Goal: Task Accomplishment & Management: Use online tool/utility

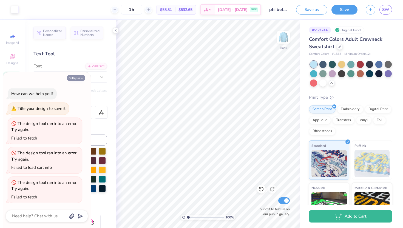
click at [76, 81] on button "Collapse" at bounding box center [76, 78] width 18 height 6
type textarea "x"
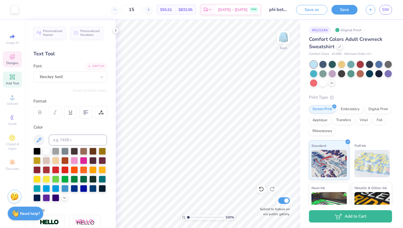
click at [14, 53] on div "Designs" at bounding box center [12, 59] width 19 height 16
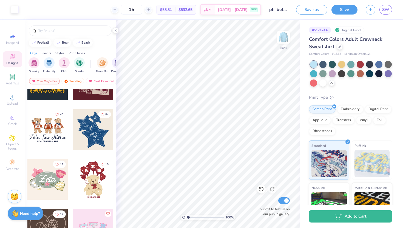
scroll to position [83, 0]
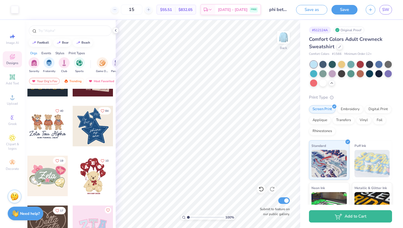
click at [88, 133] on div at bounding box center [93, 126] width 41 height 41
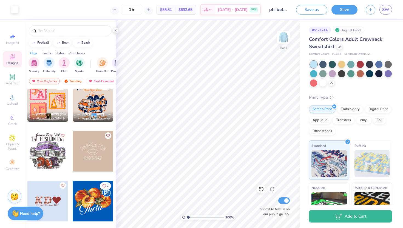
scroll to position [608, 0]
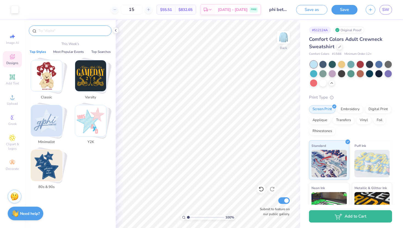
click at [71, 32] on input "text" at bounding box center [73, 30] width 70 height 5
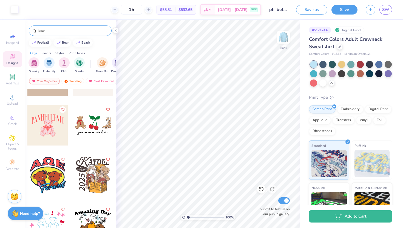
scroll to position [834, 0]
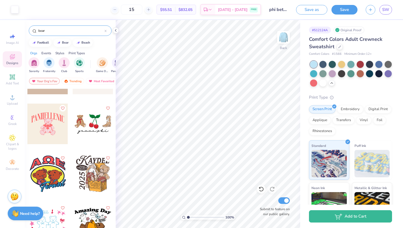
click at [39, 32] on input "bear" at bounding box center [71, 30] width 67 height 5
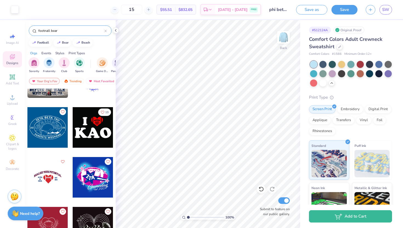
scroll to position [0, 0]
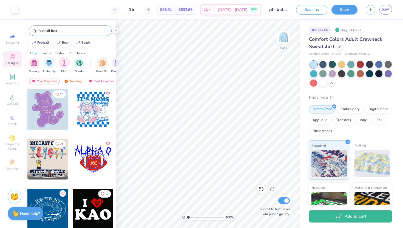
click at [46, 30] on input "footnall bear" at bounding box center [71, 30] width 67 height 5
click at [57, 31] on input "football bear" at bounding box center [71, 30] width 67 height 5
type input "football"
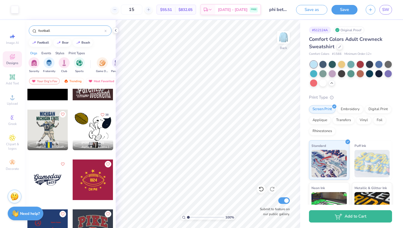
scroll to position [583, 0]
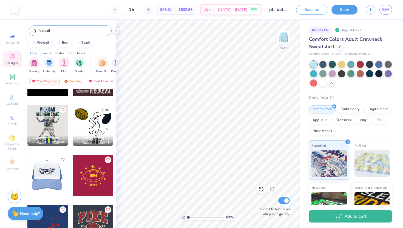
click at [52, 169] on div at bounding box center [48, 175] width 122 height 41
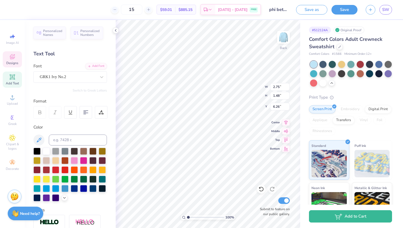
type textarea "P"
type textarea "FBL"
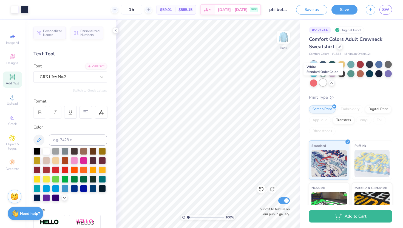
click at [322, 85] on div at bounding box center [323, 82] width 7 height 7
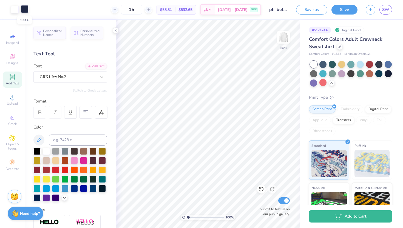
click at [21, 9] on div at bounding box center [25, 9] width 8 height 8
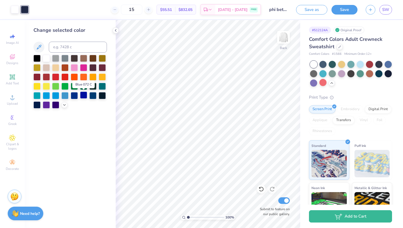
click at [81, 95] on div at bounding box center [83, 95] width 7 height 7
click at [92, 95] on div at bounding box center [92, 95] width 7 height 7
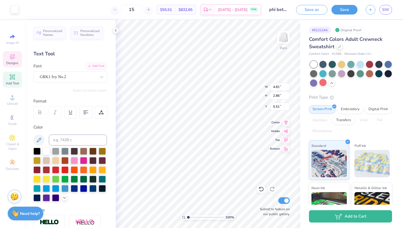
type input "4.81"
type input "2.86"
type input "6.94"
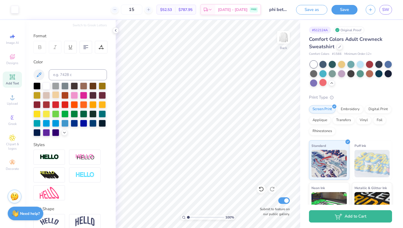
scroll to position [0, 0]
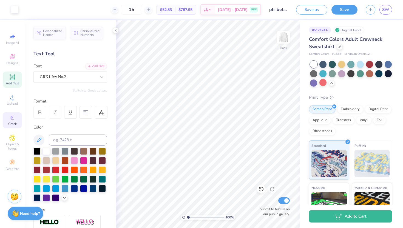
click at [8, 120] on div "Greek" at bounding box center [12, 120] width 19 height 16
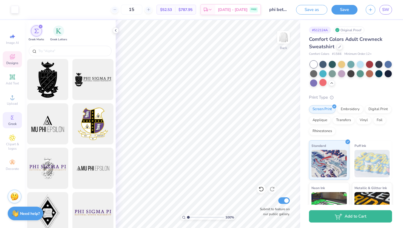
click at [10, 66] on div "Designs" at bounding box center [12, 59] width 19 height 16
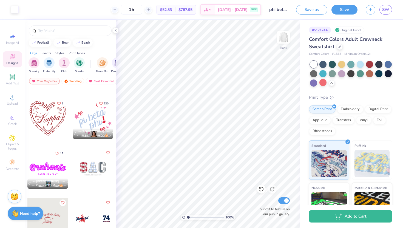
scroll to position [1340, 0]
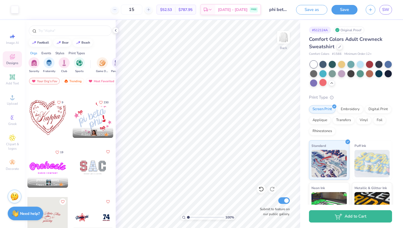
click at [104, 168] on div at bounding box center [93, 167] width 41 height 41
type input "1.96"
type input "3.02"
type input "3.00"
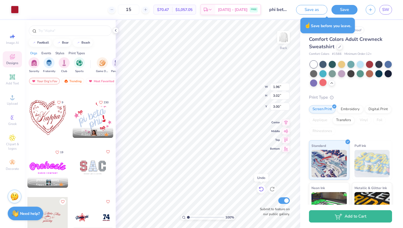
click at [261, 191] on icon at bounding box center [261, 189] width 5 height 5
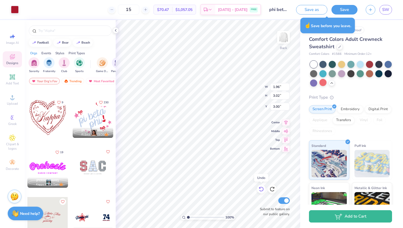
click at [261, 191] on icon at bounding box center [261, 189] width 5 height 5
type input "7.82"
type input "4.17"
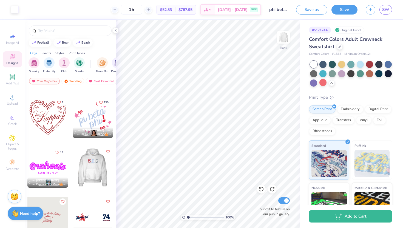
click at [73, 160] on div at bounding box center [52, 167] width 41 height 41
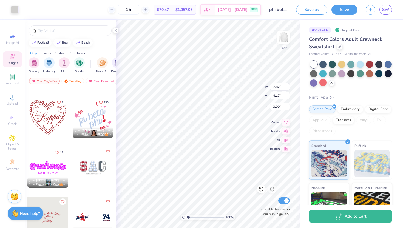
type input "2.24"
type input "3.31"
type input "1.96"
type input "3.02"
type input "3.15"
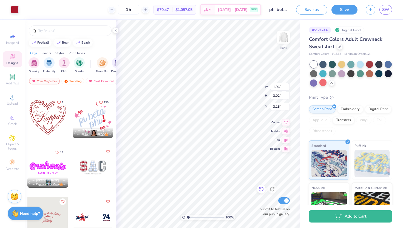
click at [262, 191] on icon at bounding box center [261, 189] width 5 height 5
type input "7.82"
type input "4.17"
type input "3.00"
click at [262, 190] on icon at bounding box center [261, 189] width 5 height 5
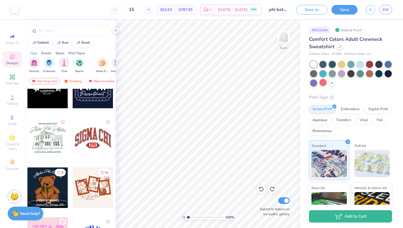
scroll to position [2118, 0]
click at [82, 133] on div at bounding box center [93, 138] width 41 height 41
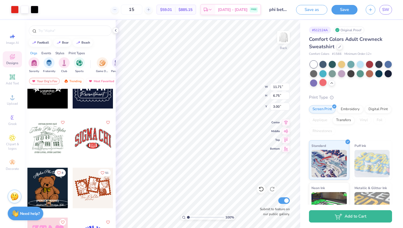
type input "6.54"
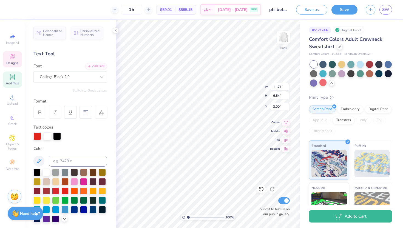
scroll to position [0, 0]
type textarea "i"
type textarea "pbl"
type input "2.14"
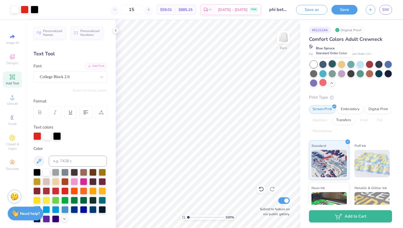
click at [333, 62] on div at bounding box center [332, 63] width 7 height 7
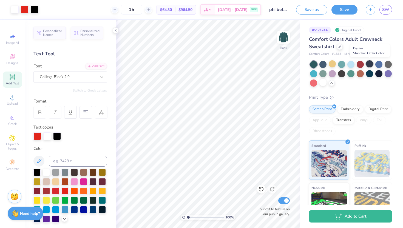
click at [369, 66] on div at bounding box center [369, 63] width 7 height 7
click at [324, 65] on div at bounding box center [323, 63] width 7 height 7
click at [13, 10] on div at bounding box center [15, 9] width 8 height 8
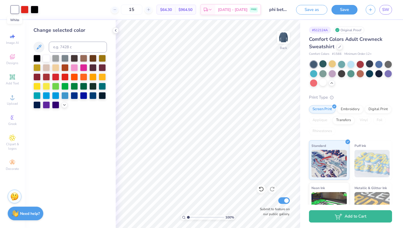
click at [13, 10] on div at bounding box center [15, 10] width 8 height 8
click at [23, 8] on div at bounding box center [25, 9] width 8 height 8
click at [43, 57] on div at bounding box center [46, 57] width 7 height 7
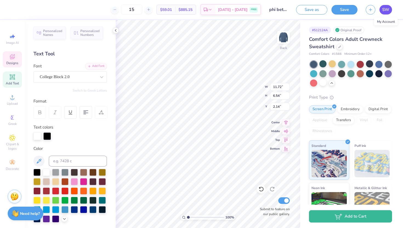
click at [387, 13] on link "SW" at bounding box center [386, 10] width 13 height 10
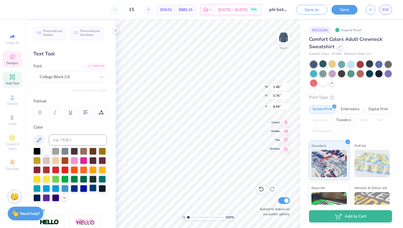
click at [92, 189] on div at bounding box center [92, 188] width 7 height 7
type input "2.42"
type input "1.45"
type input "7.85"
click at [95, 188] on div at bounding box center [92, 188] width 7 height 7
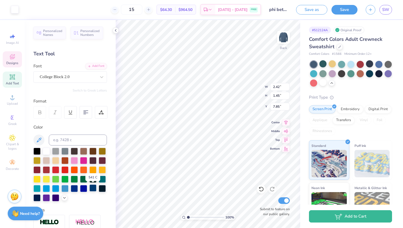
click at [94, 188] on div at bounding box center [92, 188] width 7 height 7
click at [96, 190] on div at bounding box center [92, 188] width 7 height 7
click at [94, 189] on div at bounding box center [92, 188] width 7 height 7
type input "2.42"
type input "1.45"
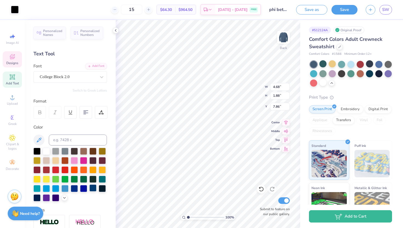
type input "7.85"
click at [92, 189] on div at bounding box center [92, 188] width 7 height 7
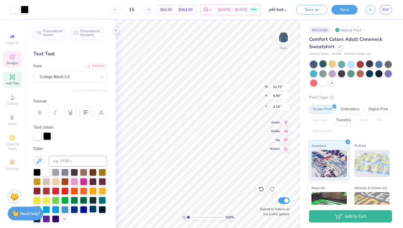
type input "11.72"
type input "6.54"
type input "2.14"
click at [91, 208] on div at bounding box center [92, 209] width 7 height 7
click at [45, 173] on div at bounding box center [46, 171] width 7 height 7
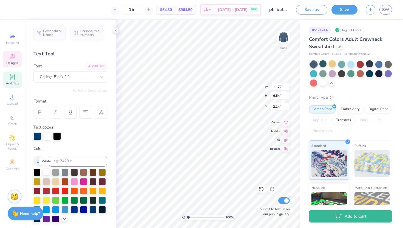
click at [45, 172] on div at bounding box center [46, 171] width 7 height 7
click at [83, 171] on div at bounding box center [83, 171] width 7 height 7
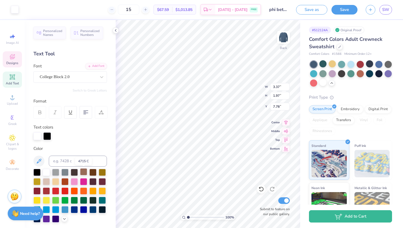
click at [84, 171] on div at bounding box center [83, 171] width 7 height 7
click at [63, 173] on div at bounding box center [64, 171] width 7 height 7
click at [53, 172] on div at bounding box center [55, 171] width 7 height 7
click at [44, 173] on div at bounding box center [46, 171] width 7 height 7
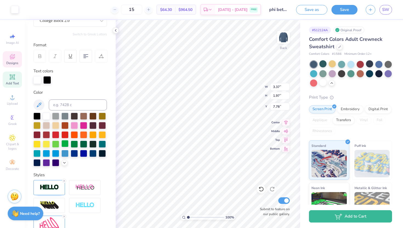
scroll to position [55, 0]
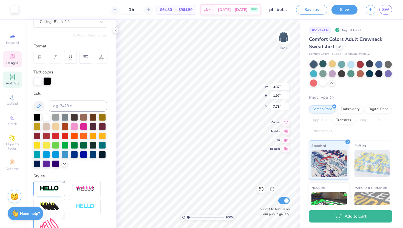
type input "2.42"
type input "1.45"
type input "7.85"
click at [92, 154] on div at bounding box center [92, 154] width 7 height 7
click at [44, 117] on div at bounding box center [46, 116] width 7 height 7
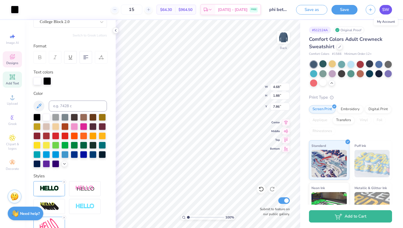
click at [385, 12] on span "SW" at bounding box center [385, 10] width 7 height 6
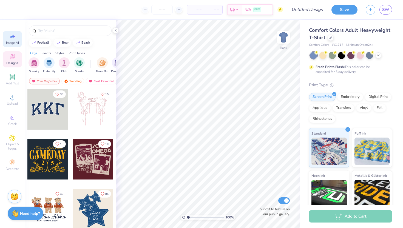
click at [15, 35] on icon at bounding box center [12, 36] width 7 height 7
select select "4"
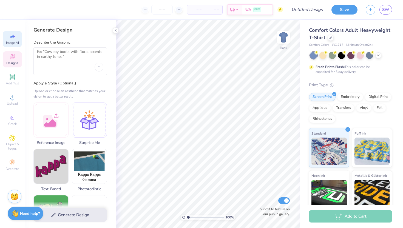
click at [14, 57] on icon at bounding box center [12, 56] width 7 height 7
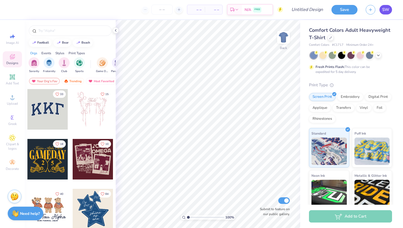
click at [389, 11] on span "SW" at bounding box center [385, 10] width 7 height 6
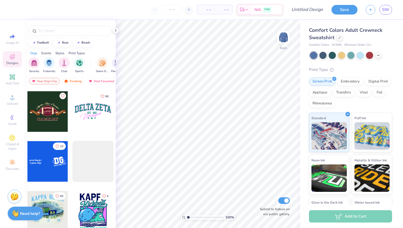
scroll to position [1811, 0]
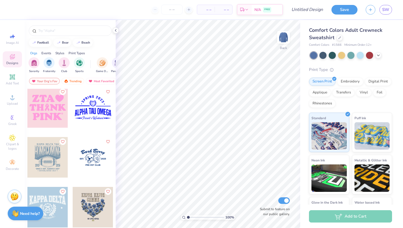
scroll to position [2305, 0]
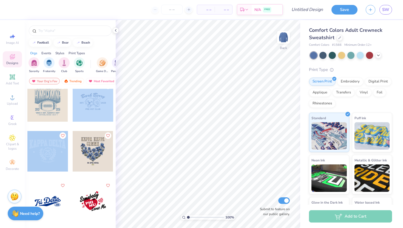
drag, startPoint x: 104, startPoint y: 150, endPoint x: 104, endPoint y: 119, distance: 30.2
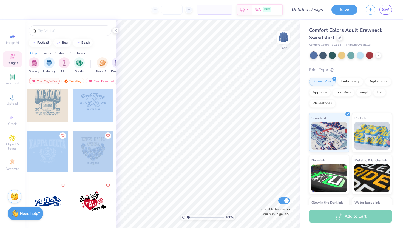
scroll to position [2316, 0]
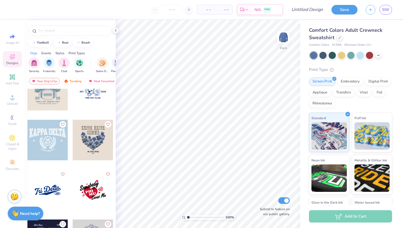
click at [66, 114] on div at bounding box center [47, 95] width 41 height 50
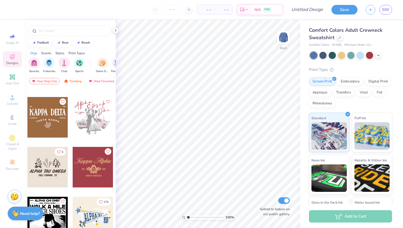
scroll to position [2818, 0]
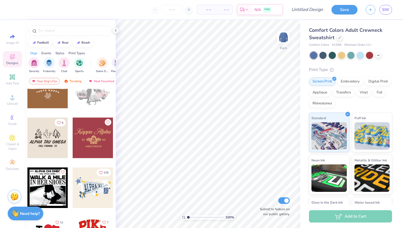
click at [66, 114] on div at bounding box center [47, 92] width 41 height 50
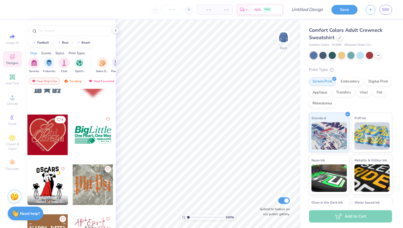
scroll to position [2655, 0]
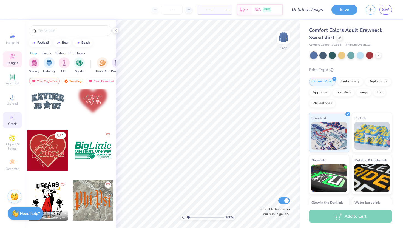
click at [19, 123] on div "Greek" at bounding box center [12, 120] width 19 height 16
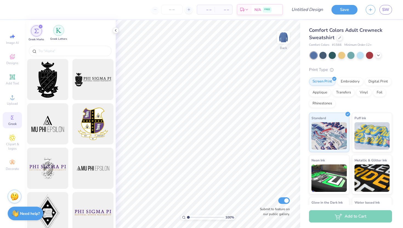
click at [60, 27] on div "filter for Greek Letters" at bounding box center [58, 30] width 11 height 11
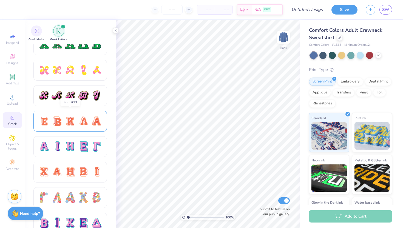
scroll to position [292, 0]
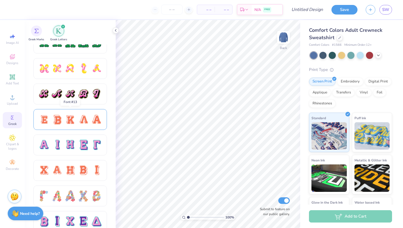
click at [87, 121] on div at bounding box center [84, 120] width 12 height 12
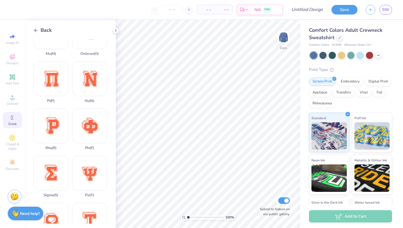
scroll to position [261, 0]
click at [37, 30] on line at bounding box center [36, 30] width 3 height 0
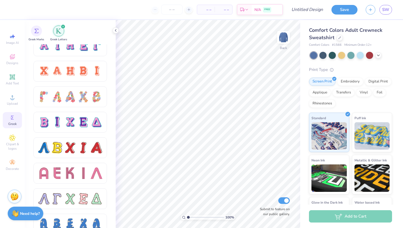
scroll to position [393, 0]
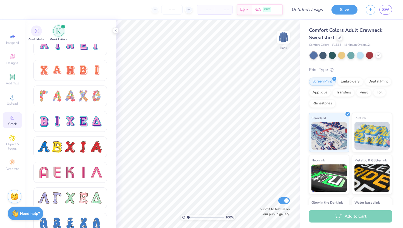
click at [77, 115] on div at bounding box center [70, 121] width 74 height 21
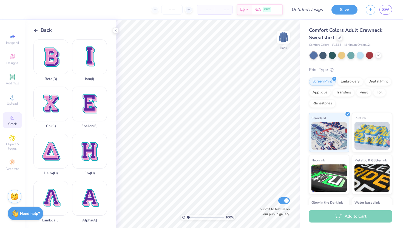
click at [38, 30] on div "Back" at bounding box center [42, 30] width 18 height 7
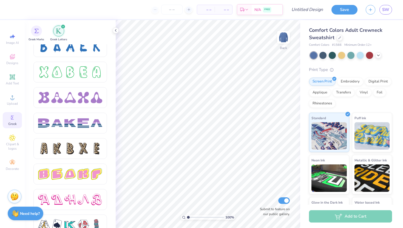
scroll to position [886, 0]
